Goal: Information Seeking & Learning: Learn about a topic

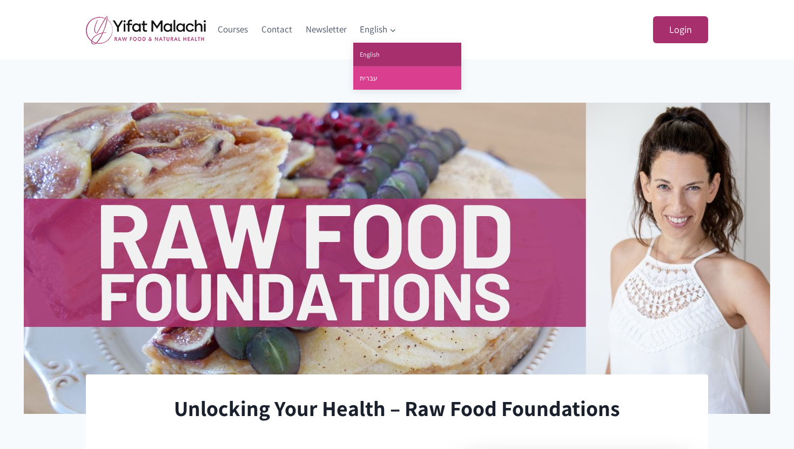
click at [378, 70] on link "עברית" at bounding box center [407, 77] width 108 height 23
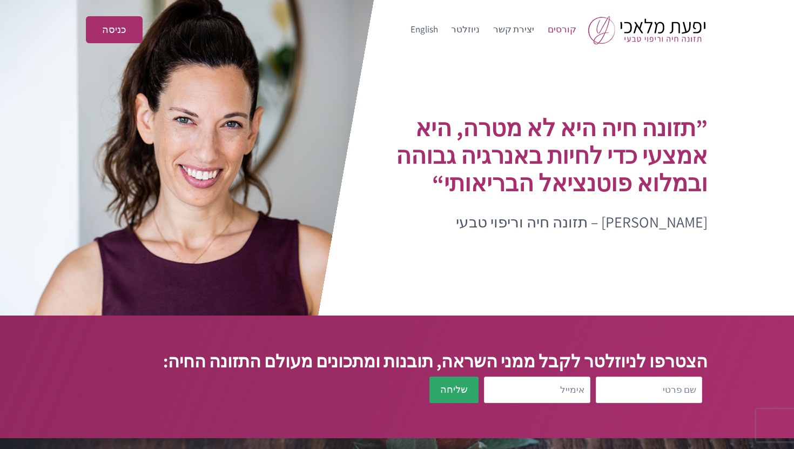
click at [560, 29] on link "קורסים" at bounding box center [562, 30] width 42 height 26
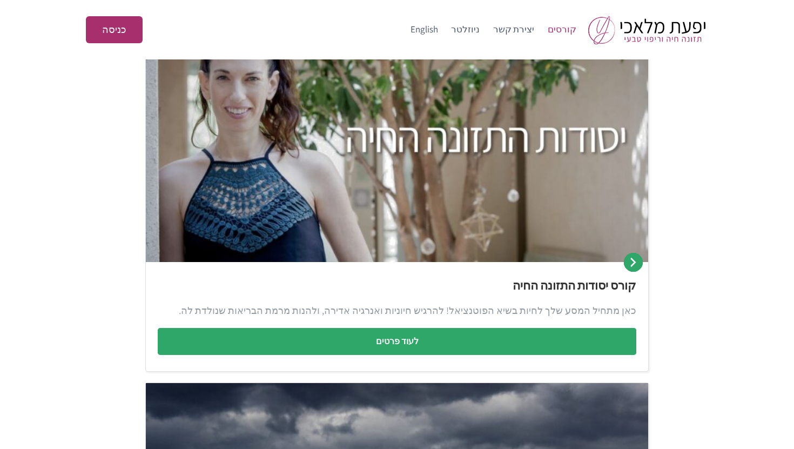
scroll to position [183, 0]
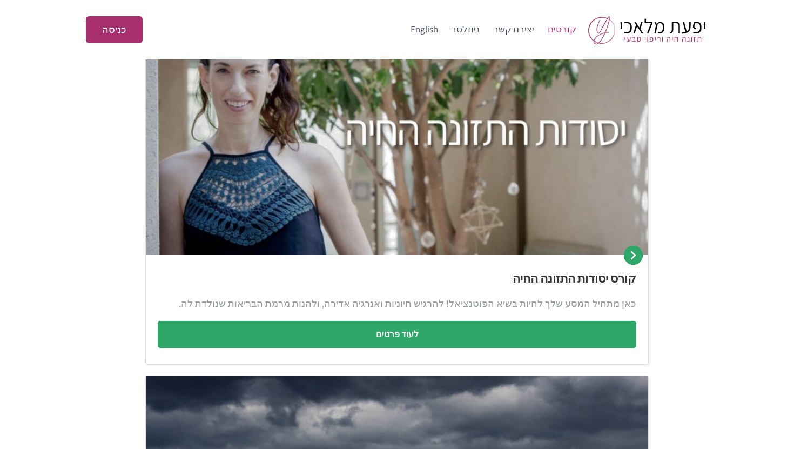
click at [418, 205] on img at bounding box center [397, 151] width 503 height 210
